Goal: Task Accomplishment & Management: Manage account settings

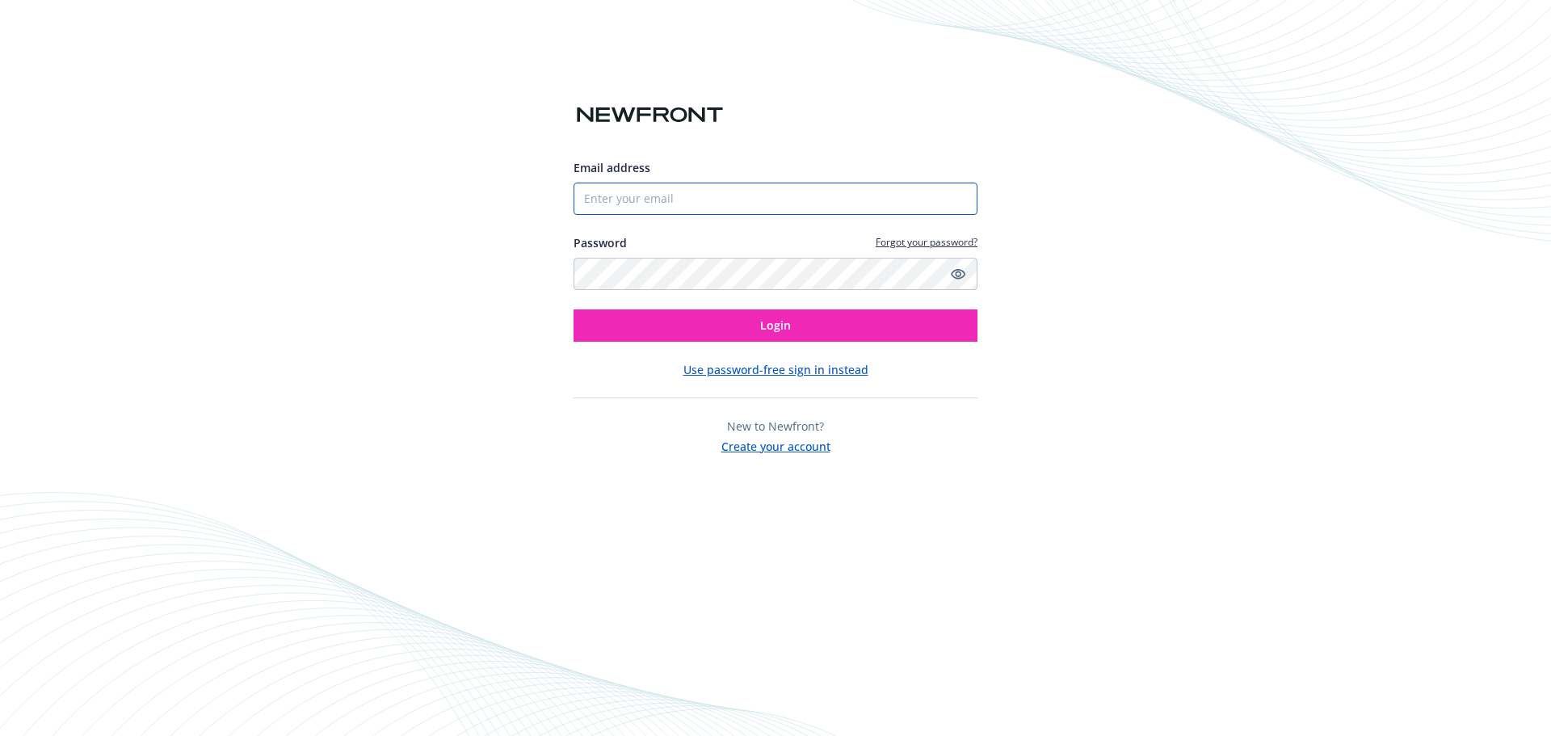
click at [656, 204] on input "Email address" at bounding box center [775, 199] width 404 height 32
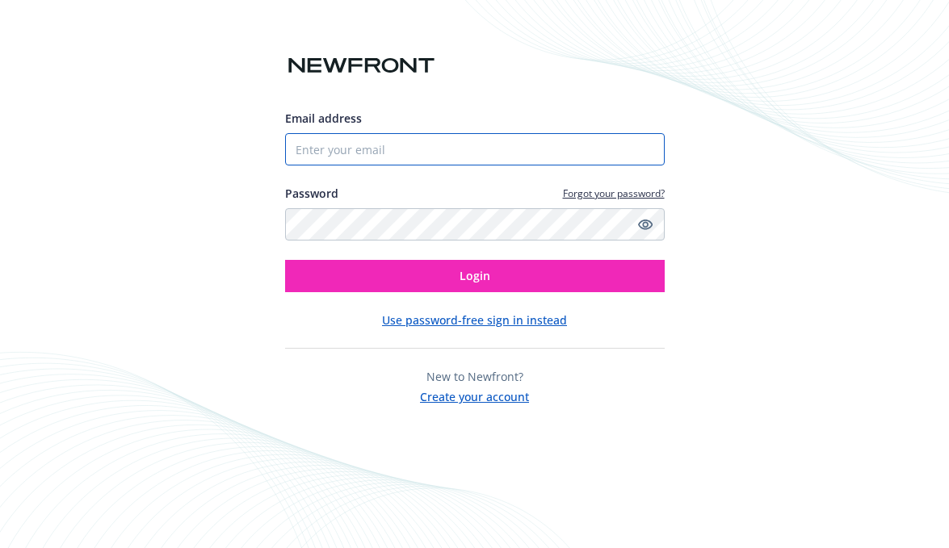
click at [311, 158] on input "Email address" at bounding box center [475, 149] width 380 height 32
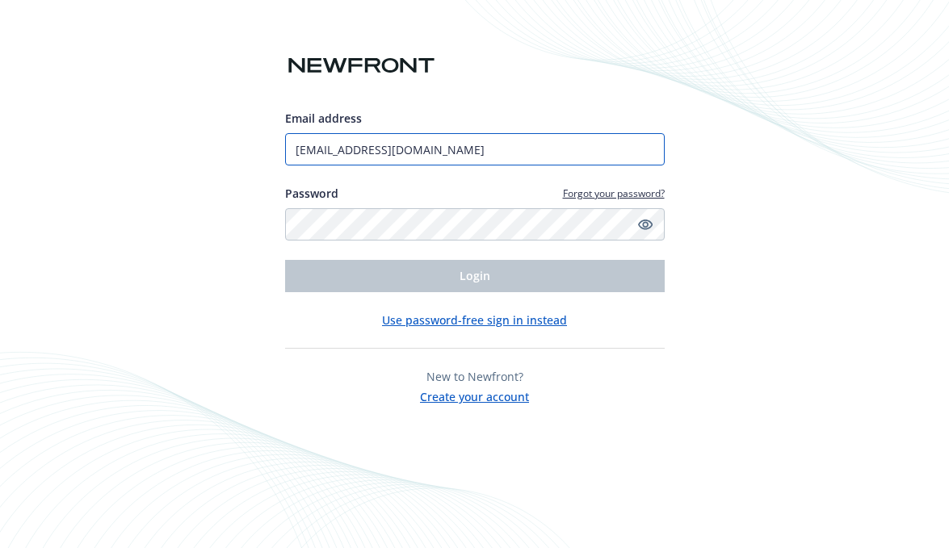
type input "customerservice@benefitdesign.net"
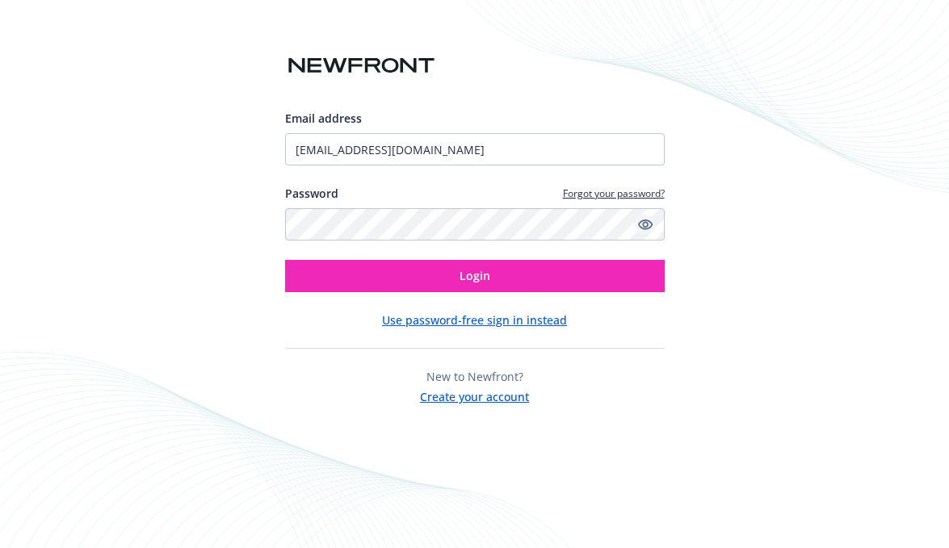
click at [646, 223] on icon "Show password" at bounding box center [644, 225] width 15 height 10
click at [643, 223] on icon "Hide password" at bounding box center [644, 225] width 15 height 10
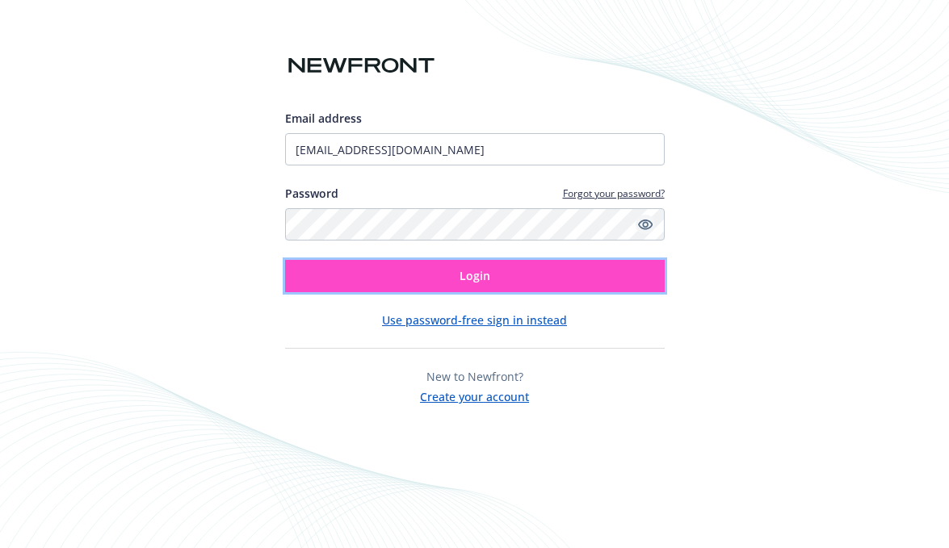
click at [476, 271] on span "Login" at bounding box center [475, 275] width 31 height 15
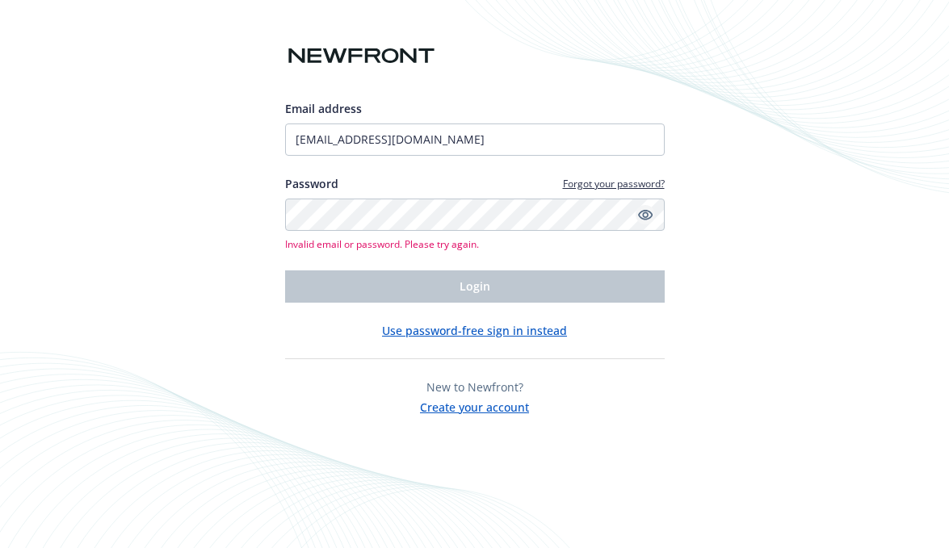
click at [609, 184] on link "Forgot your password?" at bounding box center [614, 184] width 102 height 14
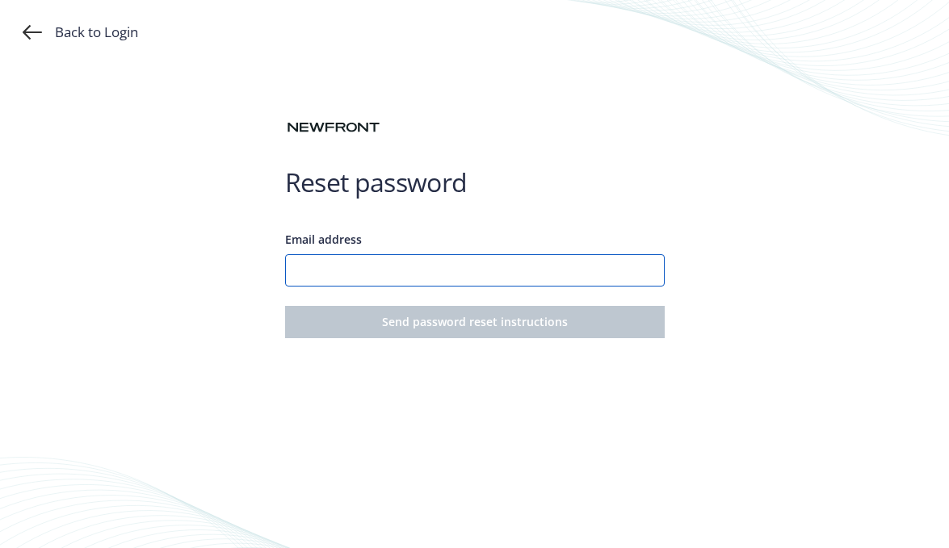
click at [347, 275] on input "Email address" at bounding box center [475, 270] width 380 height 32
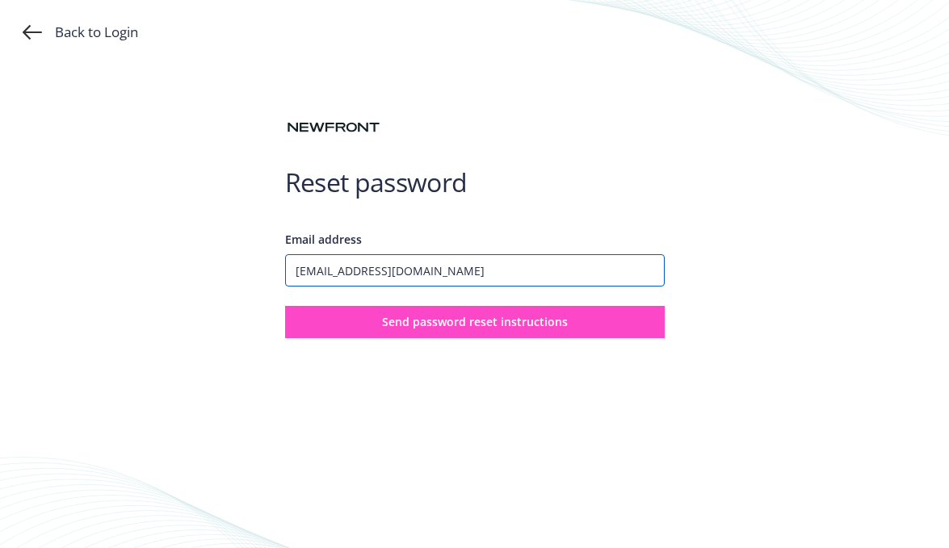
type input "[EMAIL_ADDRESS][DOMAIN_NAME]"
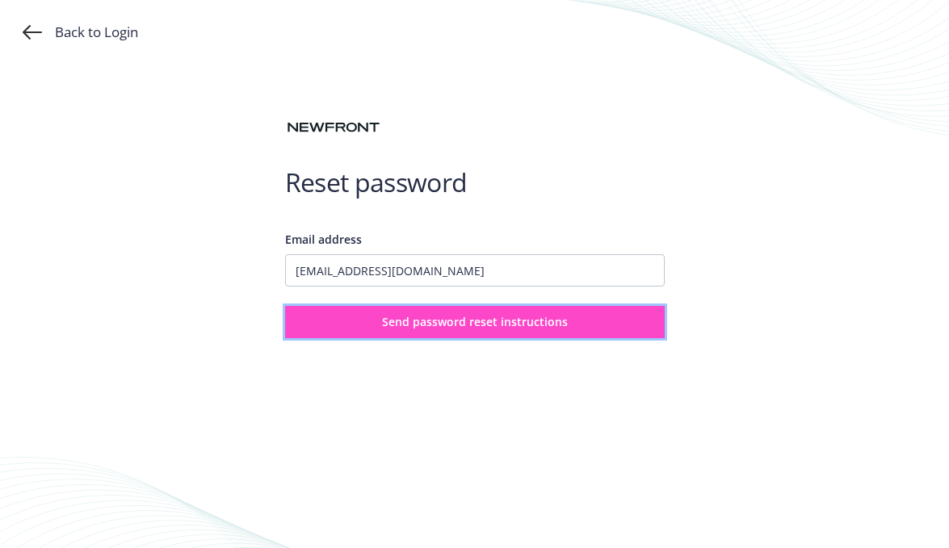
click at [430, 322] on span "Send password reset instructions" at bounding box center [475, 321] width 186 height 15
